Goal: Task Accomplishment & Management: Manage account settings

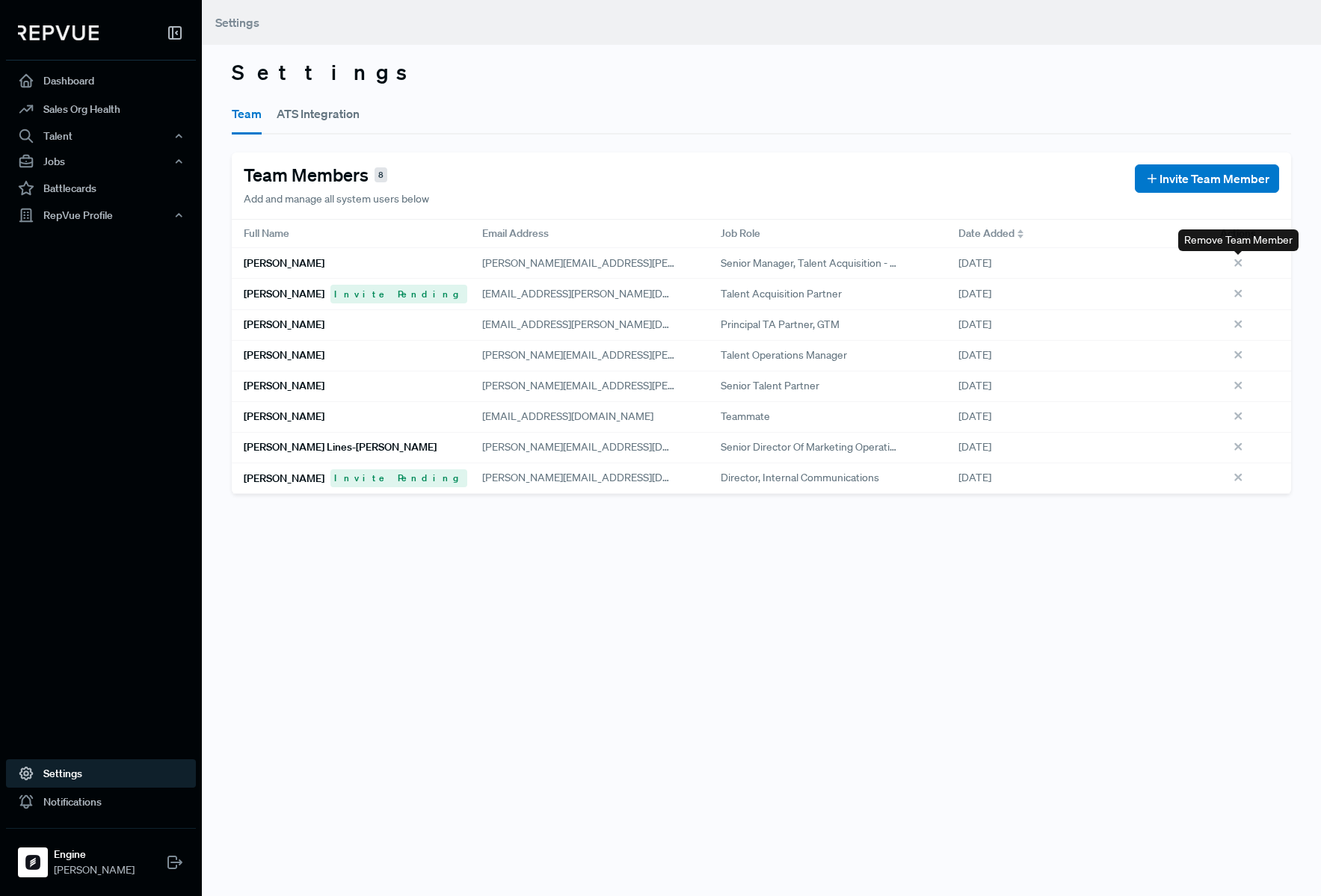
click at [1238, 263] on use at bounding box center [1238, 262] width 6 height 6
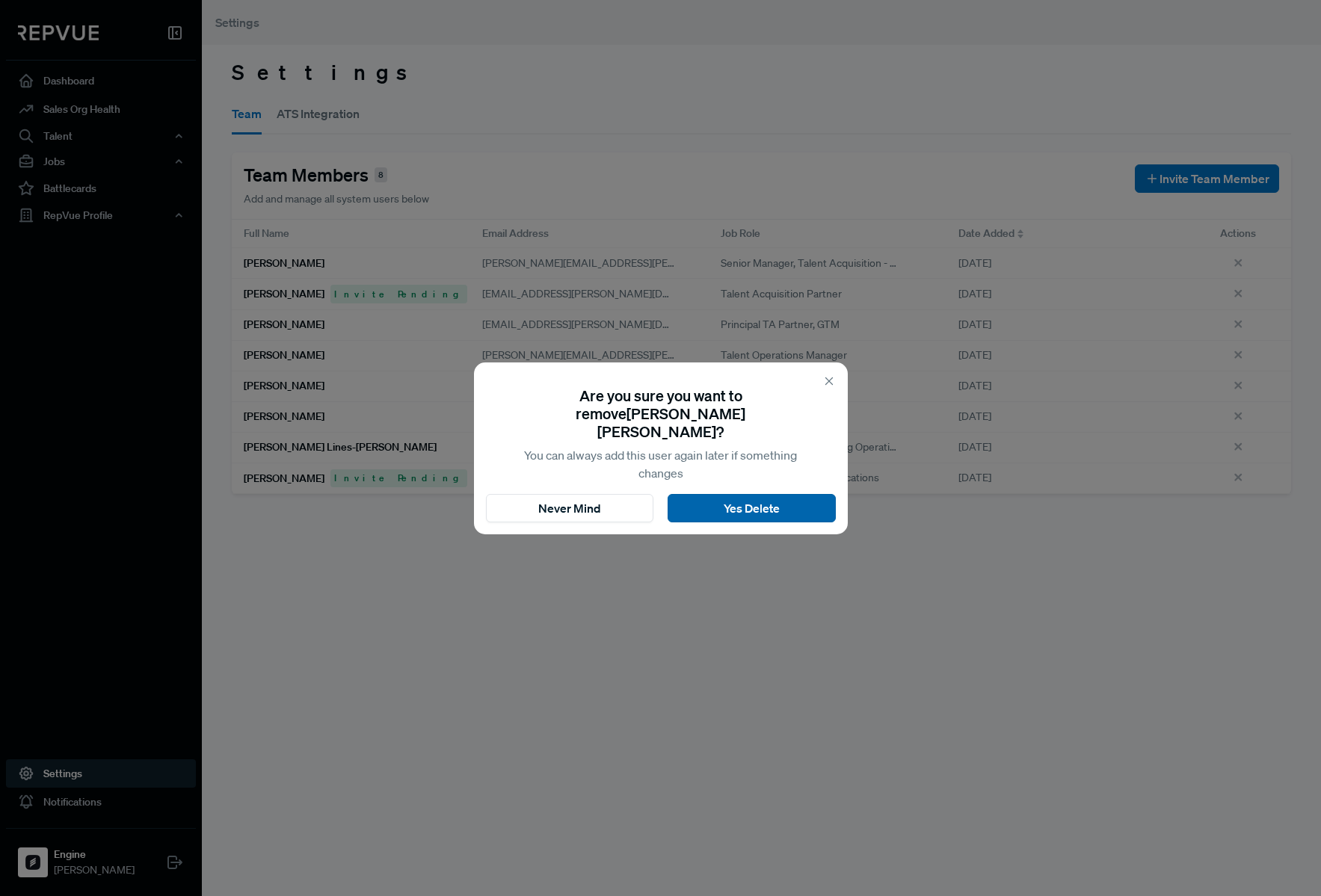
click at [804, 503] on button "Yes Delete" at bounding box center [752, 508] width 168 height 29
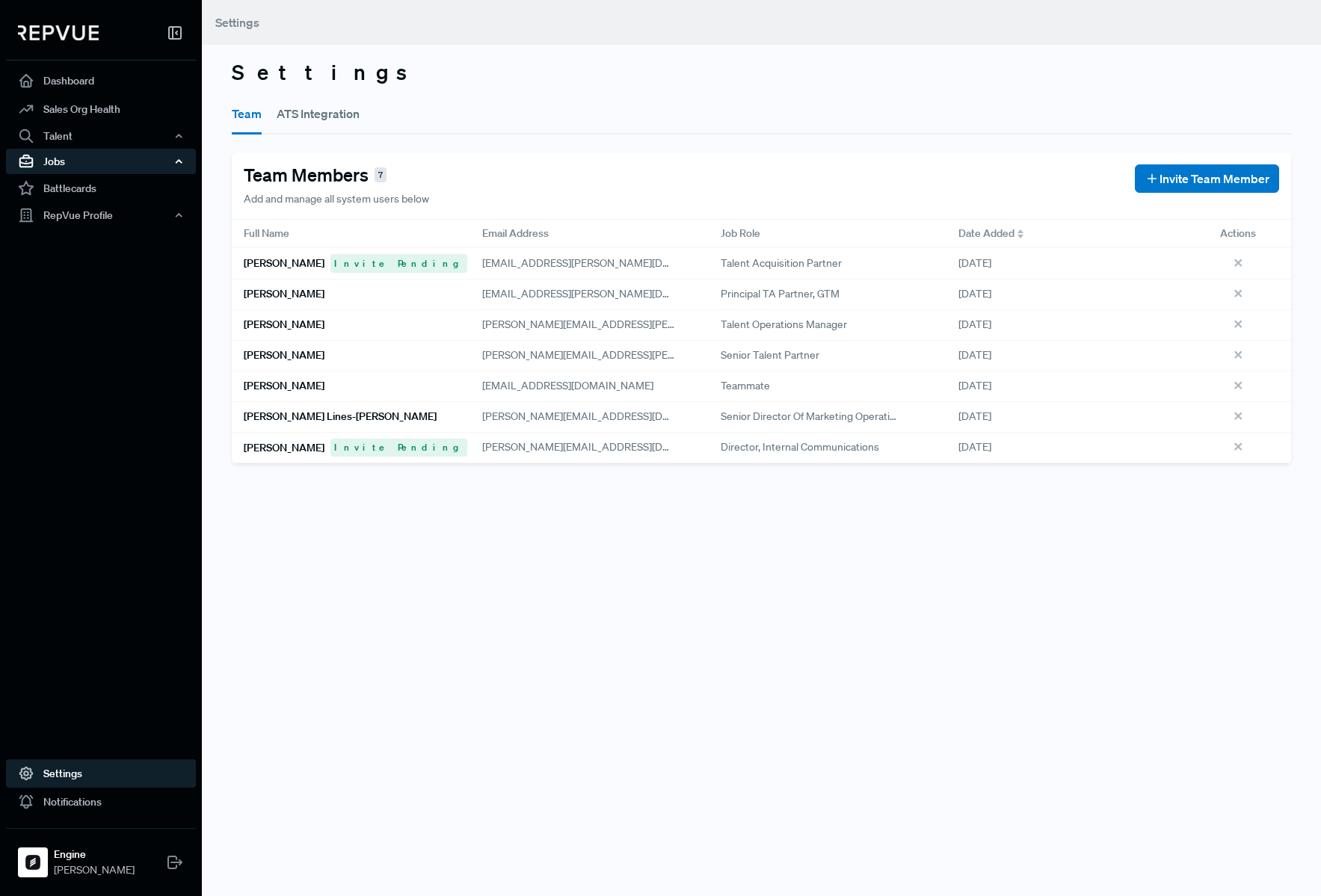
click at [128, 165] on div "Jobs" at bounding box center [101, 162] width 190 height 26
click at [136, 182] on link "Job Listings" at bounding box center [121, 190] width 190 height 24
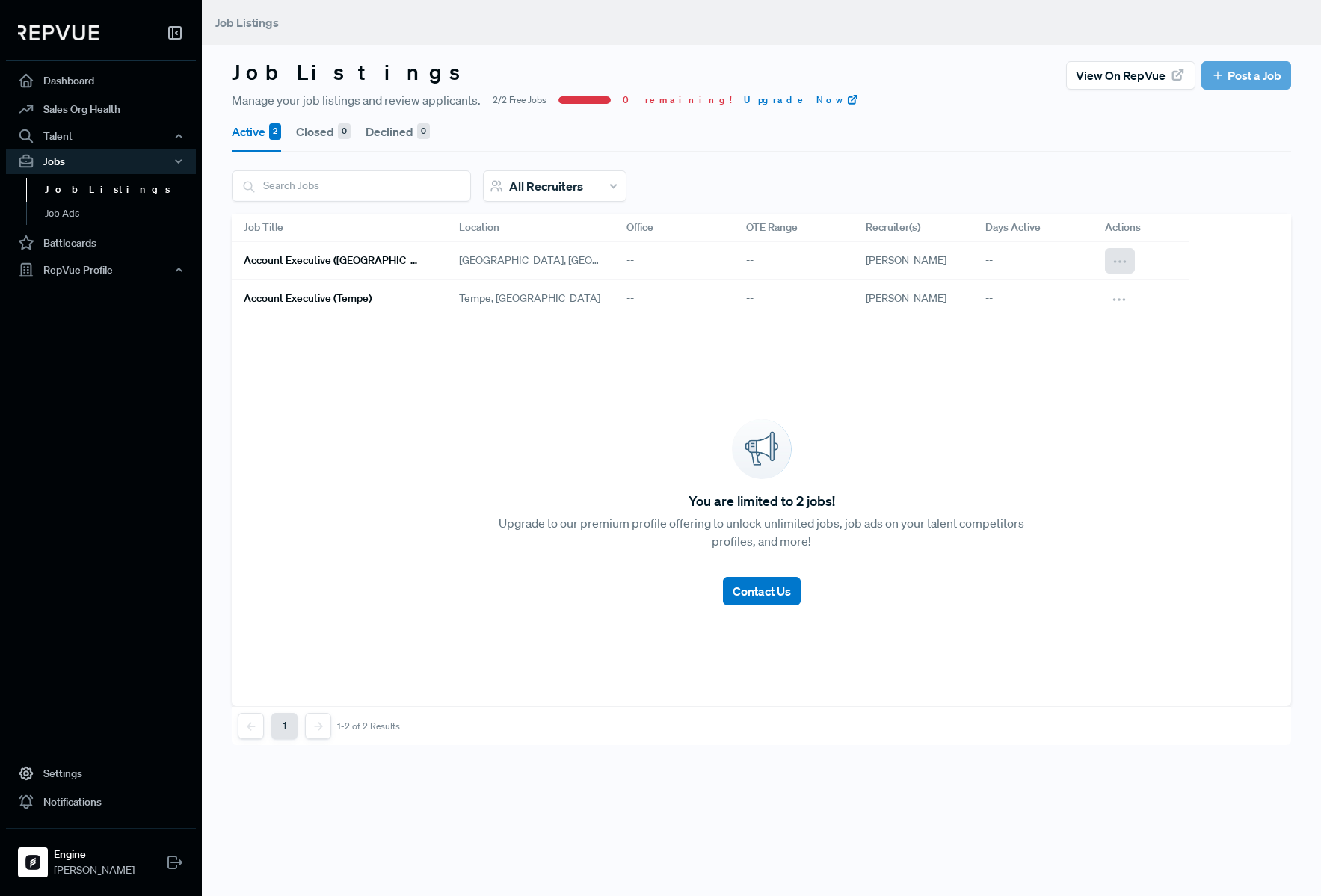
click at [1124, 265] on icon at bounding box center [1120, 262] width 17 height 17
click at [1086, 310] on icon at bounding box center [1090, 310] width 12 height 12
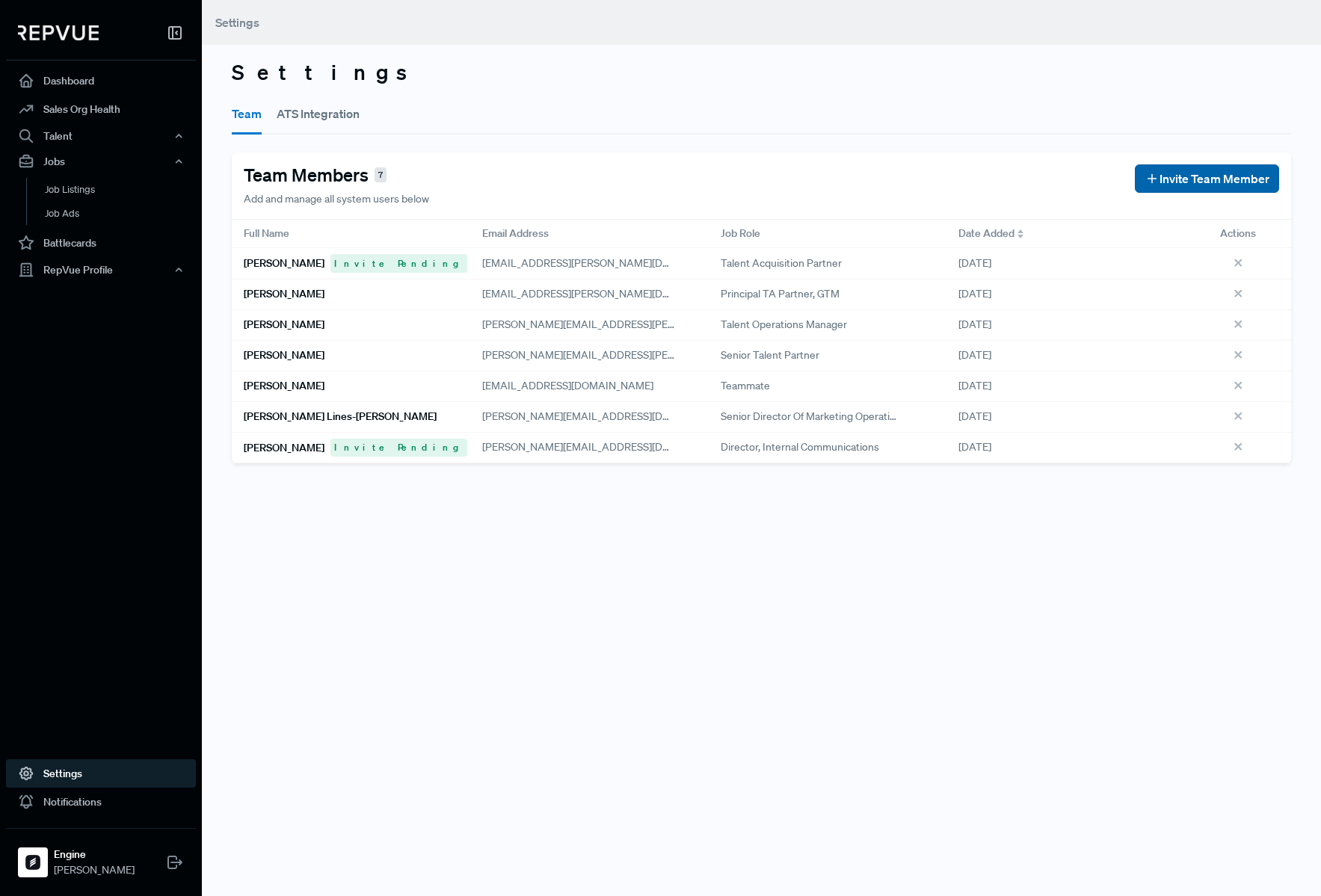
click at [1242, 181] on span "Invite Team Member" at bounding box center [1214, 179] width 110 height 18
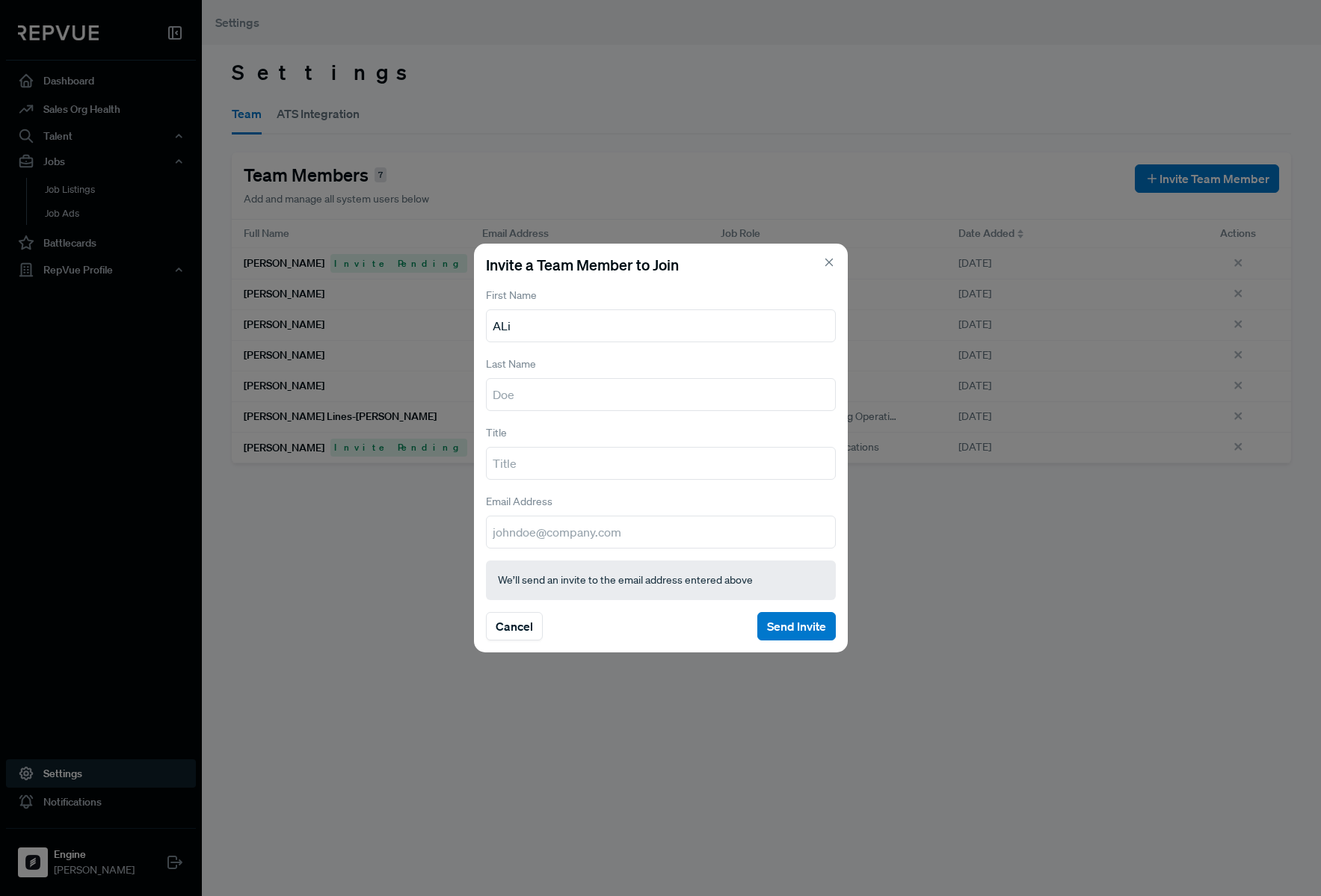
type input "ALi"
type input "[PERSON_NAME]"
click at [657, 534] on input "email" at bounding box center [660, 532] width 350 height 33
paste input "[EMAIL_ADDRESS][PERSON_NAME][DOMAIN_NAME]"
type input "[EMAIL_ADDRESS][PERSON_NAME][DOMAIN_NAME]"
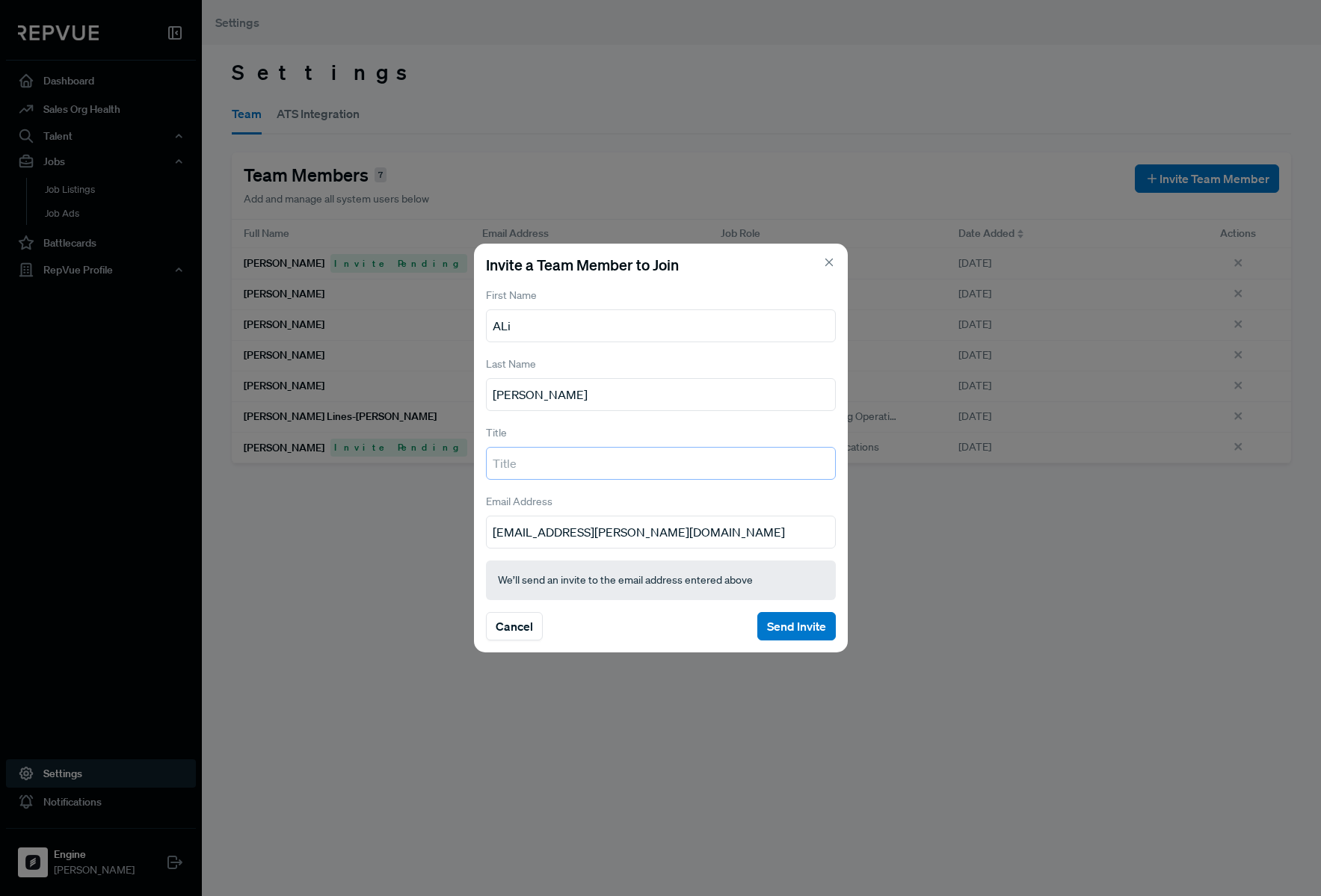
click at [628, 460] on input "text" at bounding box center [660, 464] width 350 height 33
type input "S"
type input "GTM TA Lead"
click at [788, 633] on button "Send Invite" at bounding box center [796, 626] width 78 height 29
